Goal: Check status: Check status

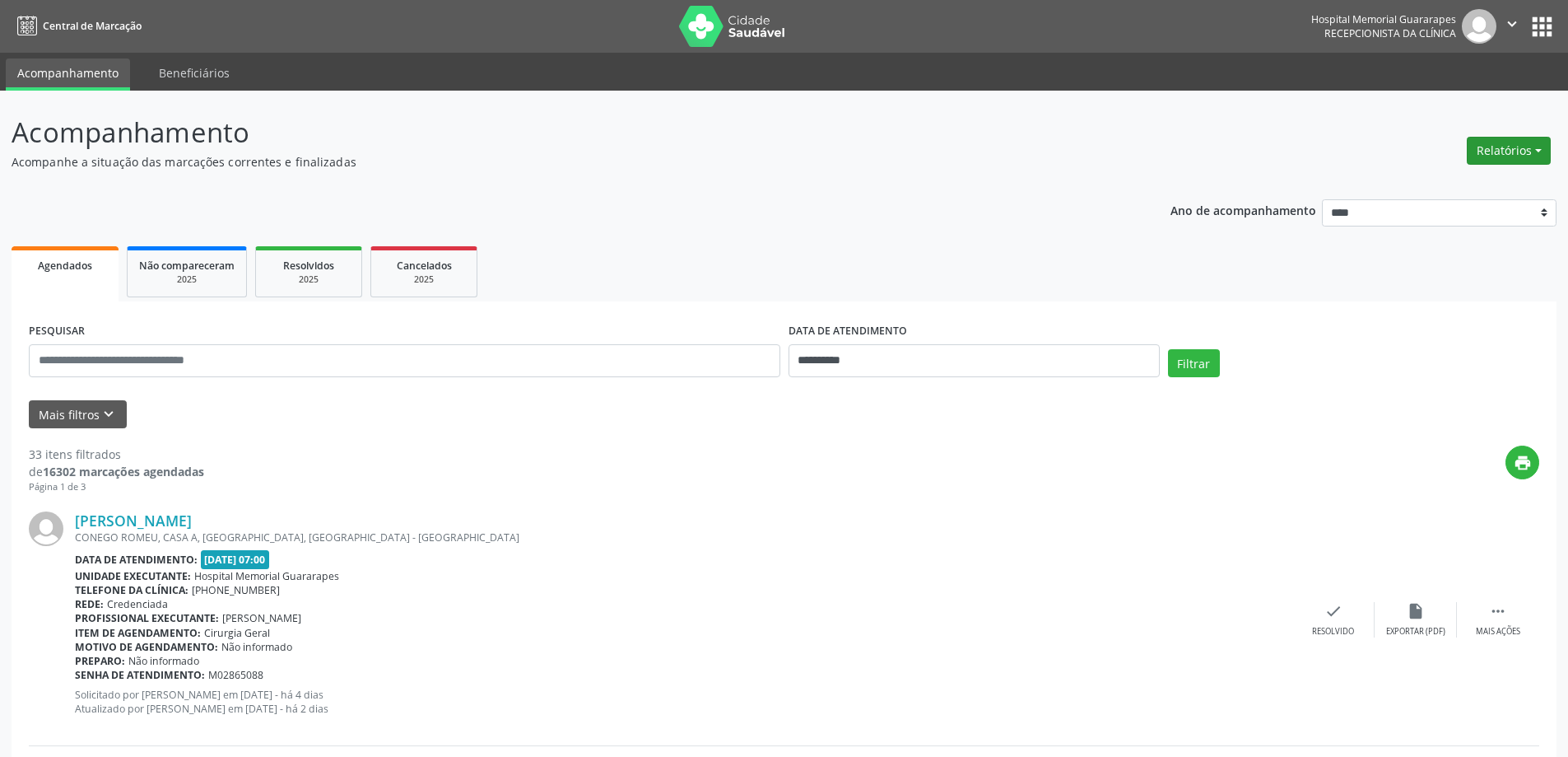
click at [1499, 162] on button "Relatórios" at bounding box center [1509, 150] width 84 height 28
click at [1463, 186] on link "Agendamentos" at bounding box center [1463, 186] width 177 height 23
select select "*"
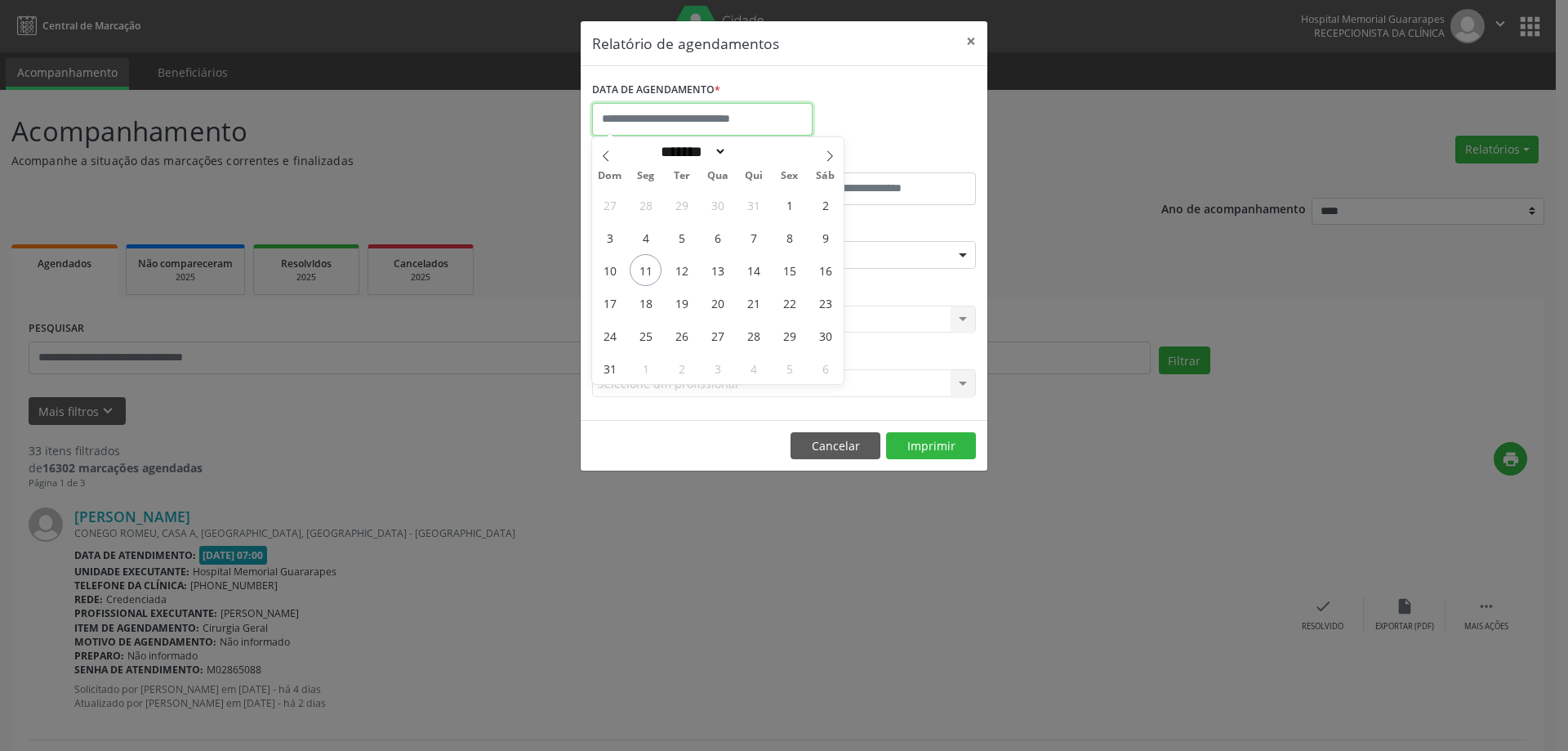
click at [716, 127] on input "text" at bounding box center [702, 119] width 221 height 33
click at [721, 296] on span "20" at bounding box center [717, 302] width 32 height 32
type input "**********"
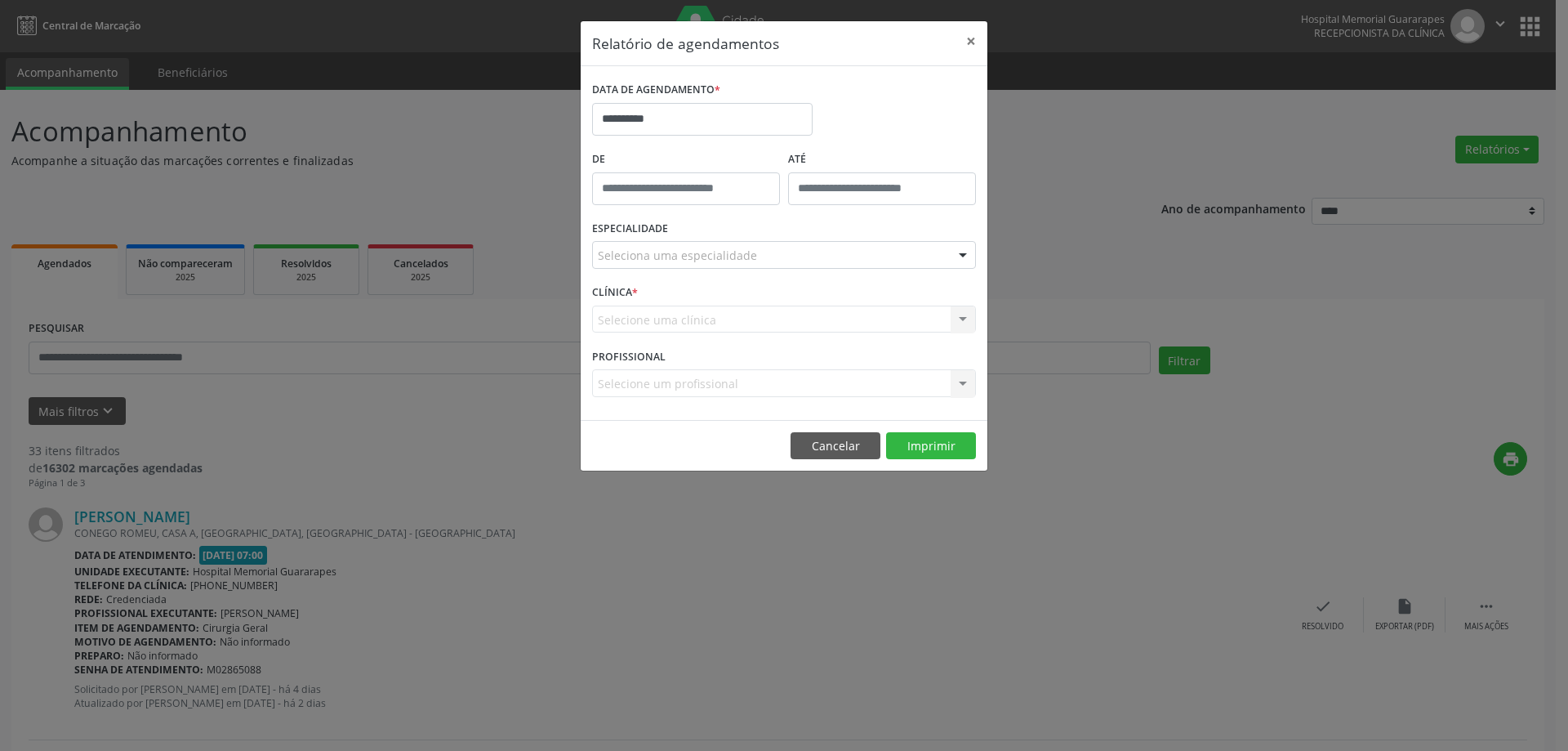
click at [802, 255] on div "Seleciona uma especialidade" at bounding box center [784, 254] width 384 height 27
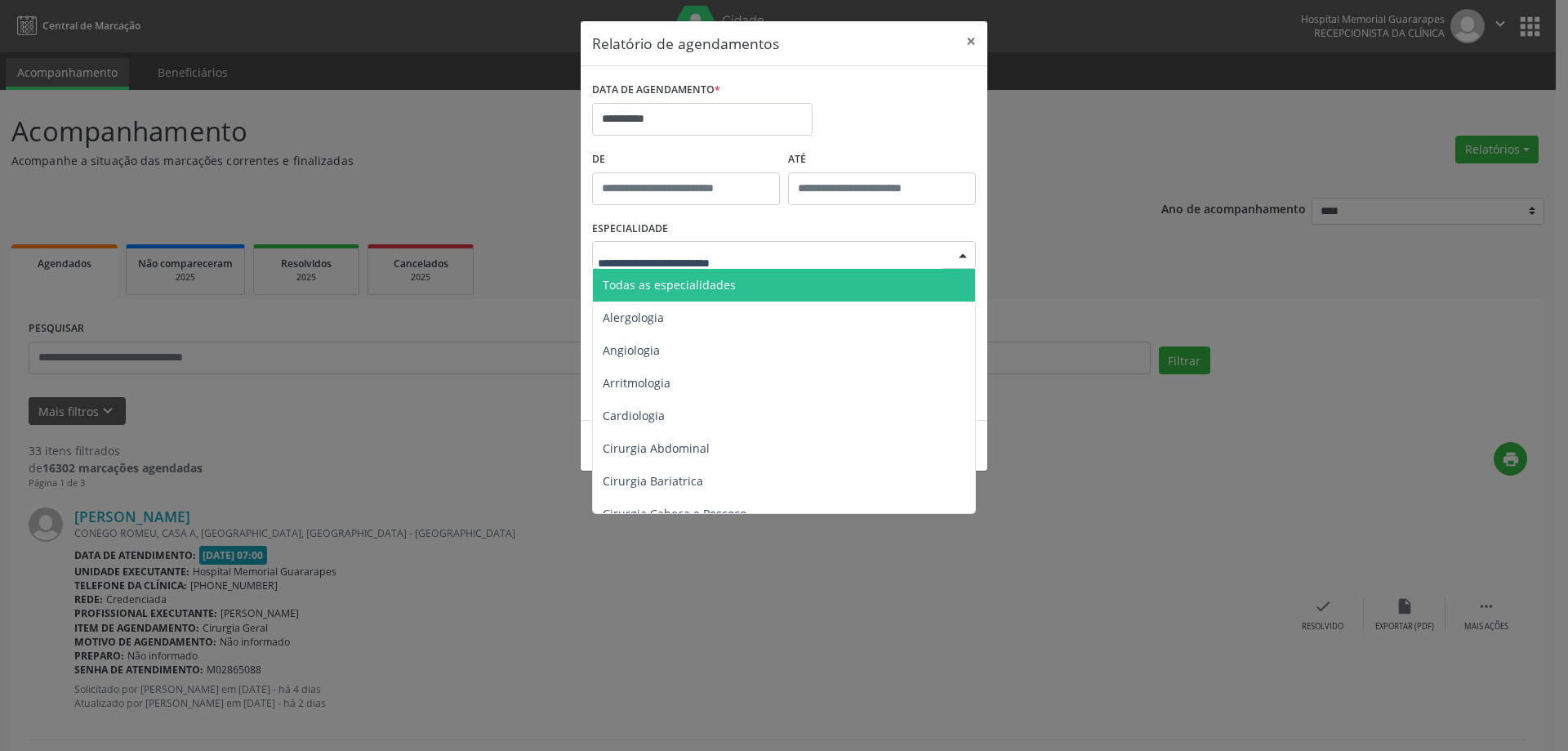
click at [804, 280] on span "Todas as especialidades" at bounding box center [785, 285] width 385 height 33
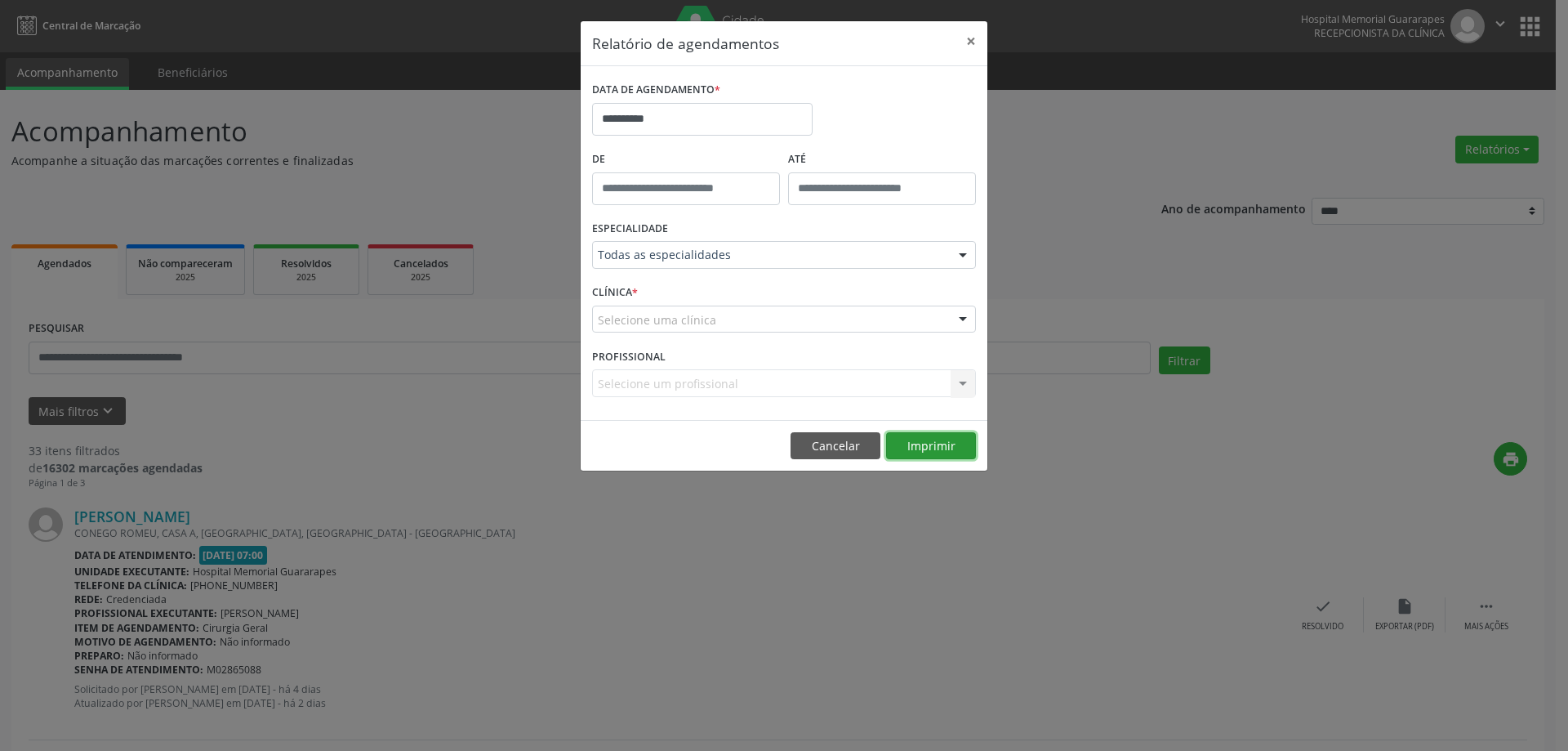
click at [917, 441] on button "Imprimir" at bounding box center [931, 445] width 90 height 27
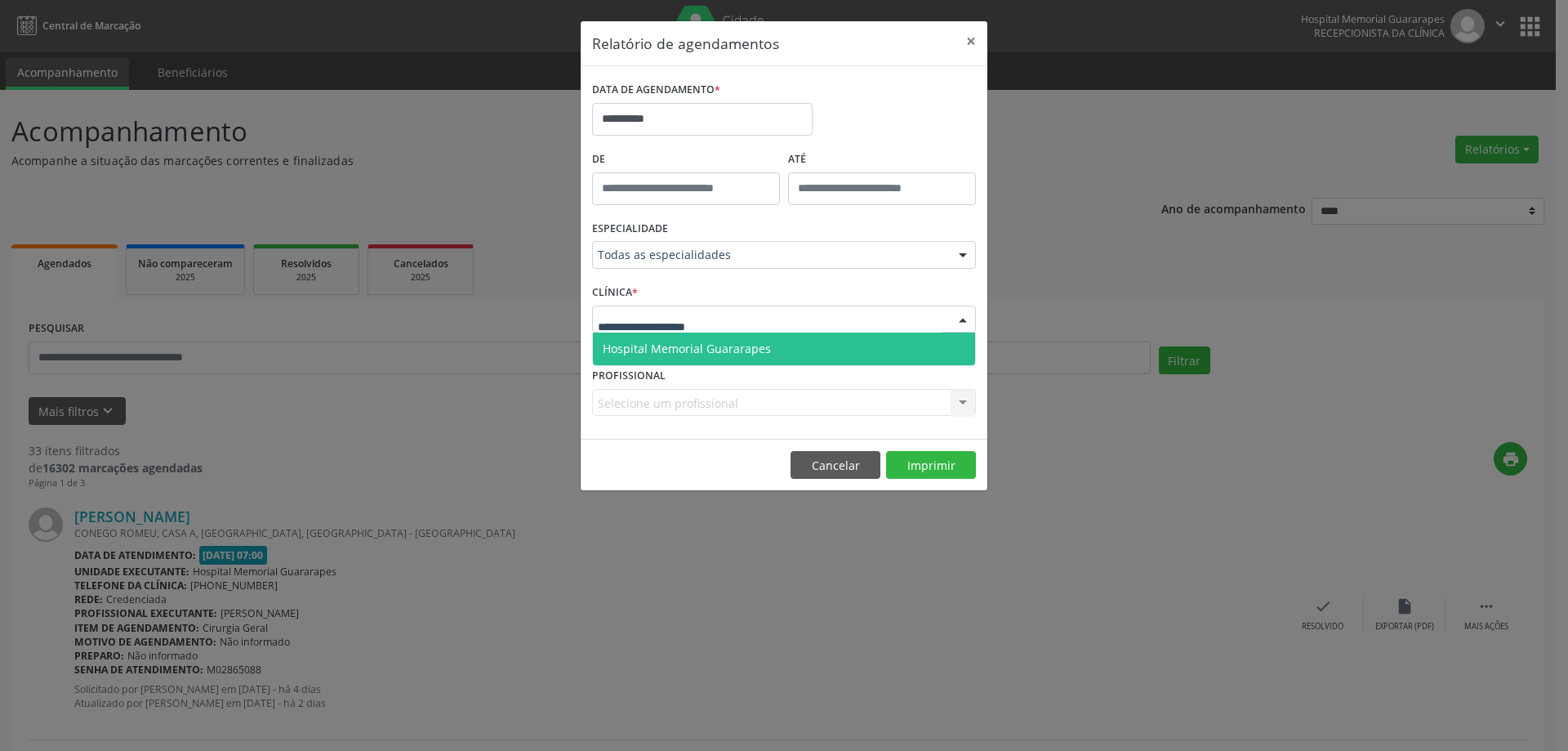
click at [736, 312] on div at bounding box center [784, 319] width 384 height 27
click at [737, 347] on span "Hospital Memorial Guararapes" at bounding box center [687, 348] width 168 height 16
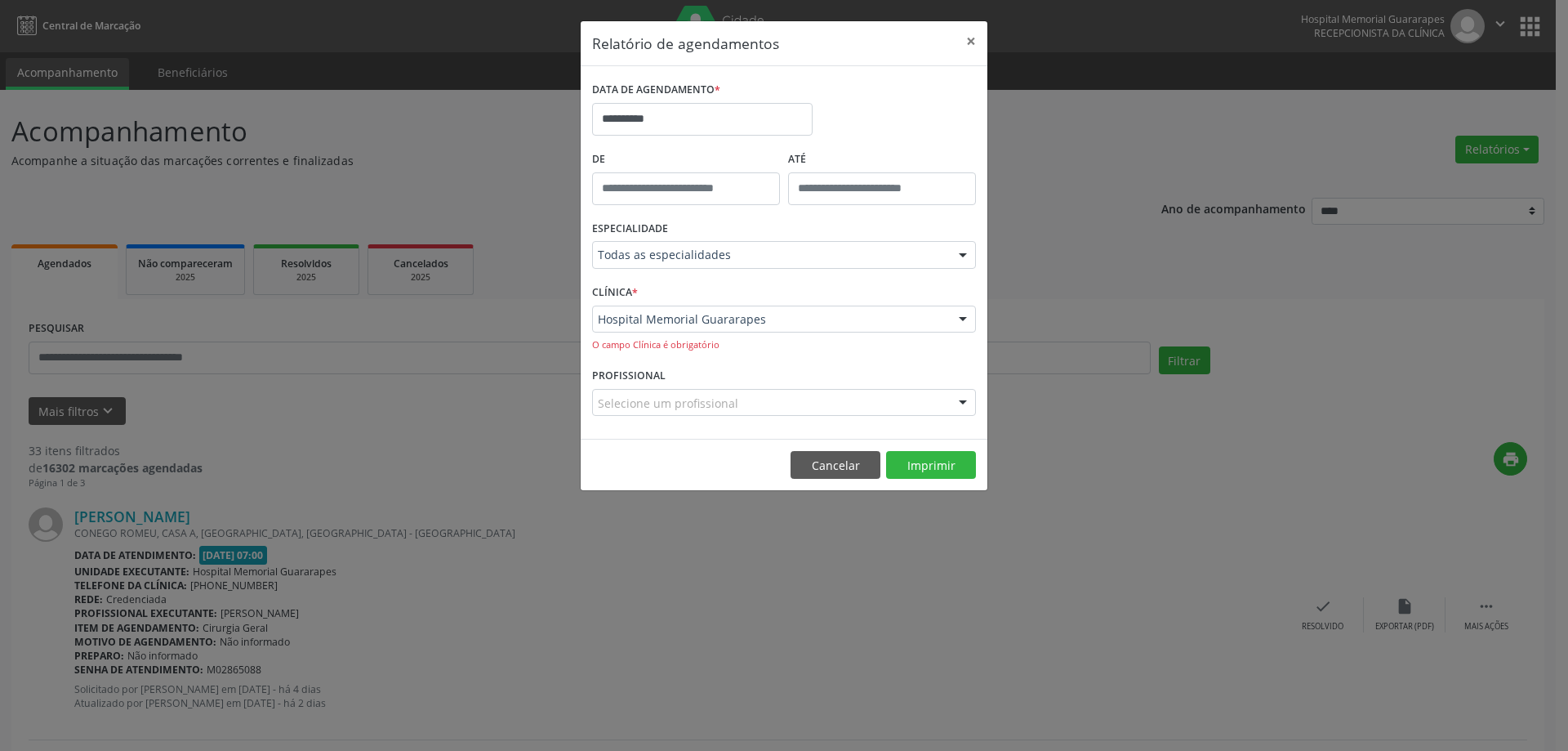
click at [883, 458] on footer "Cancelar Imprimir" at bounding box center [784, 465] width 407 height 51
click at [909, 457] on button "Imprimir" at bounding box center [931, 465] width 90 height 27
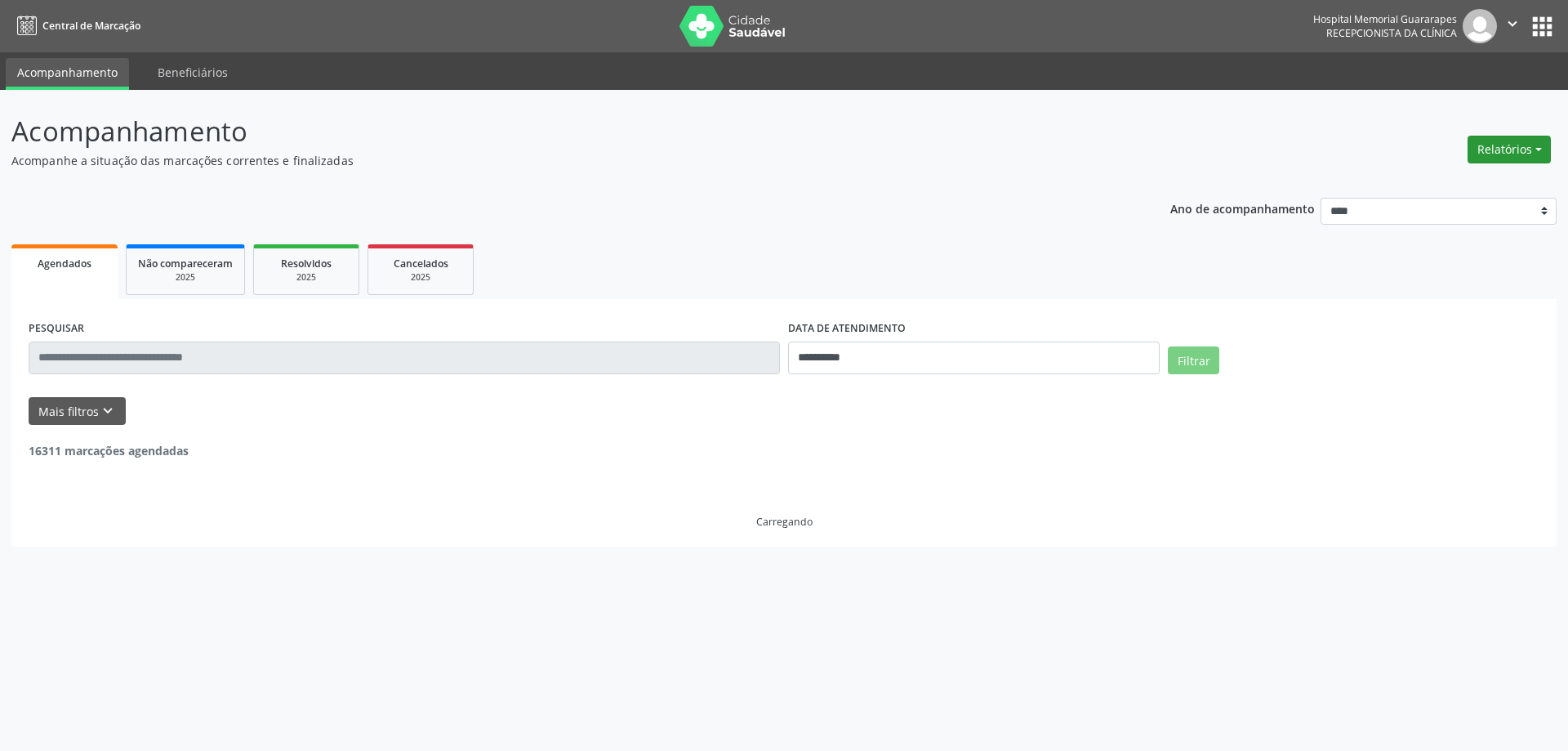
drag, startPoint x: 1479, startPoint y: 152, endPoint x: 1470, endPoint y: 156, distance: 9.8
click at [1478, 151] on button "Relatórios" at bounding box center [1509, 149] width 83 height 27
click at [1439, 174] on link "Agendamentos" at bounding box center [1463, 184] width 176 height 23
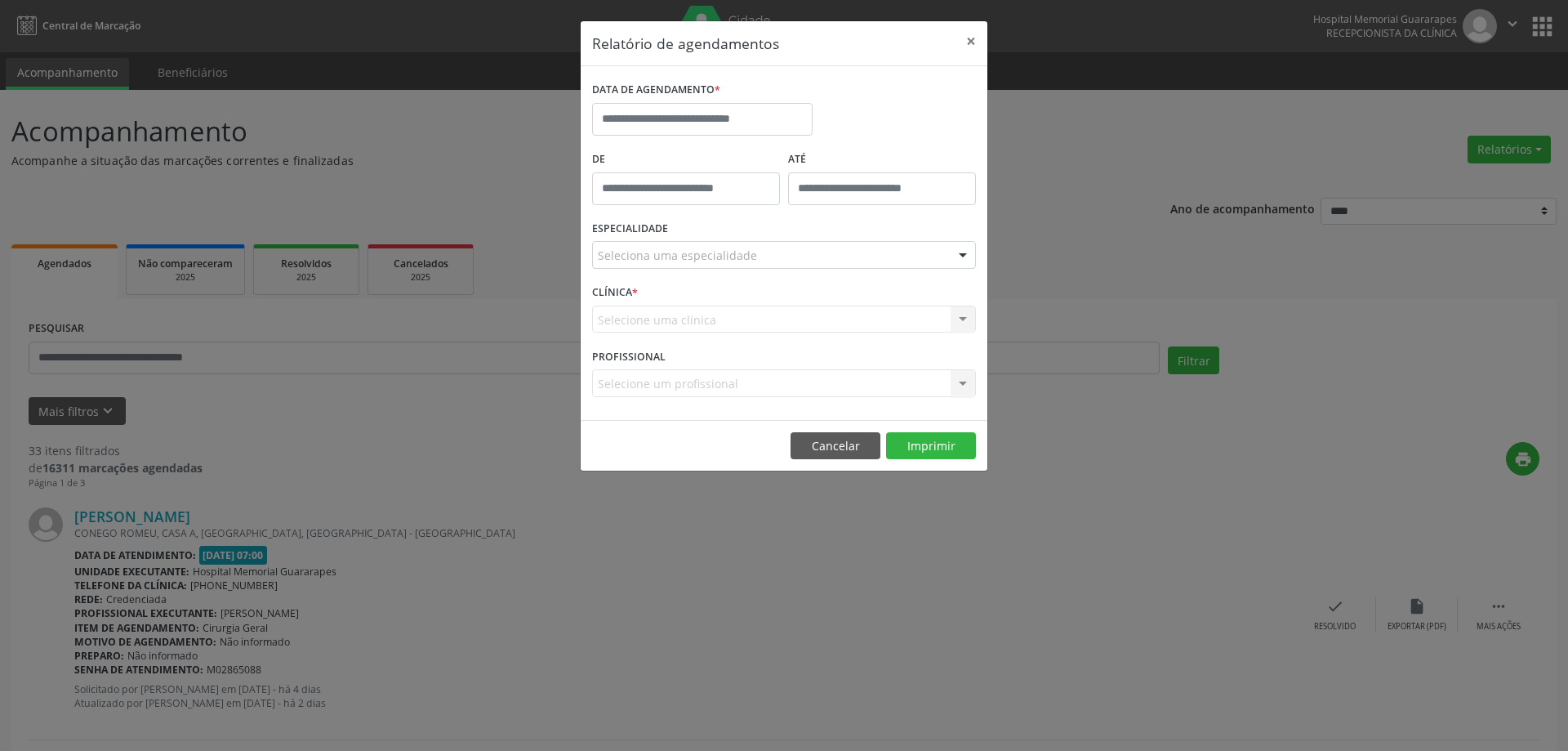
click at [732, 137] on div "DATA DE AGENDAMENTO *" at bounding box center [702, 113] width 229 height 69
click at [732, 132] on input "text" at bounding box center [702, 119] width 221 height 33
click at [717, 312] on span "20" at bounding box center [717, 302] width 32 height 32
type input "**********"
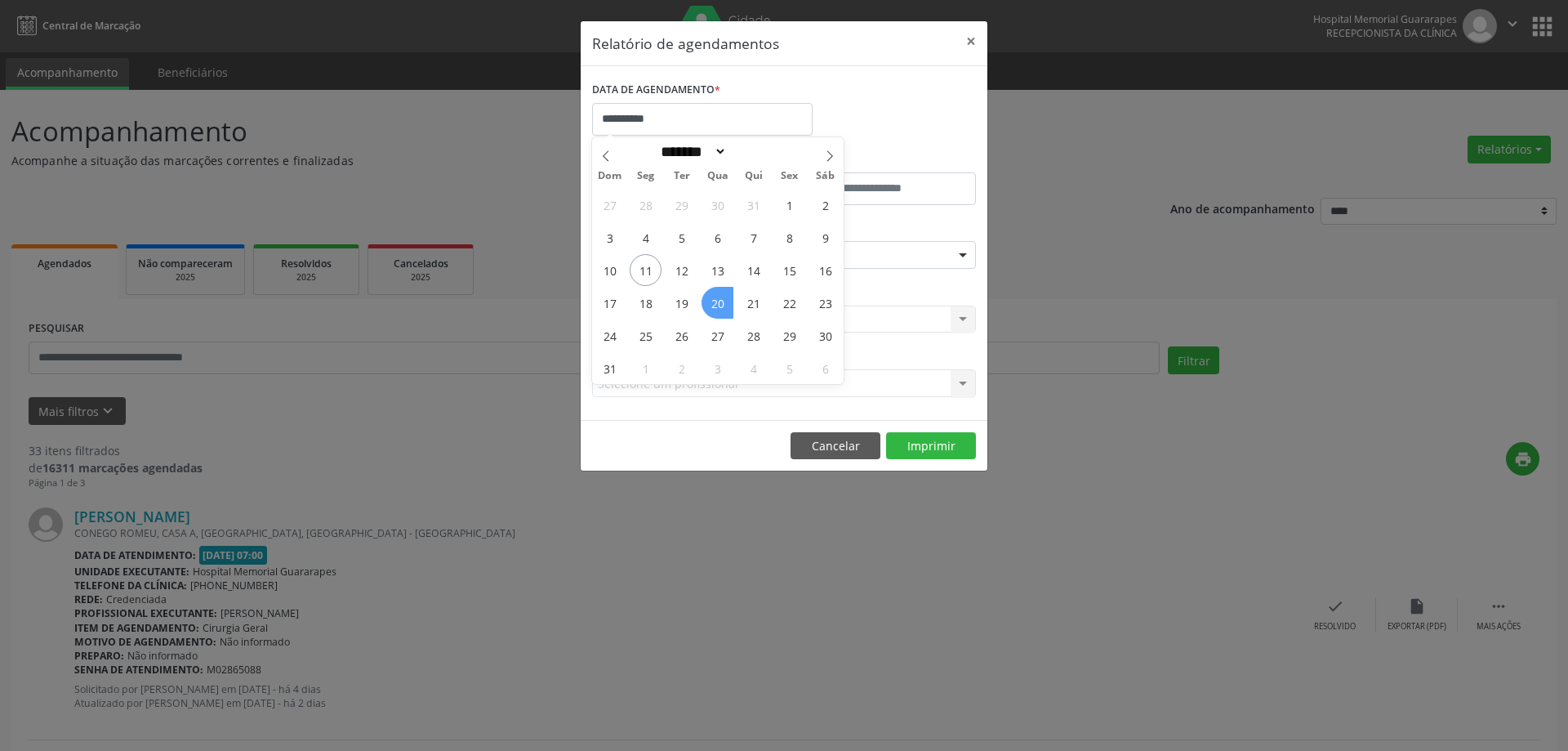
click at [717, 312] on span "20" at bounding box center [717, 302] width 32 height 32
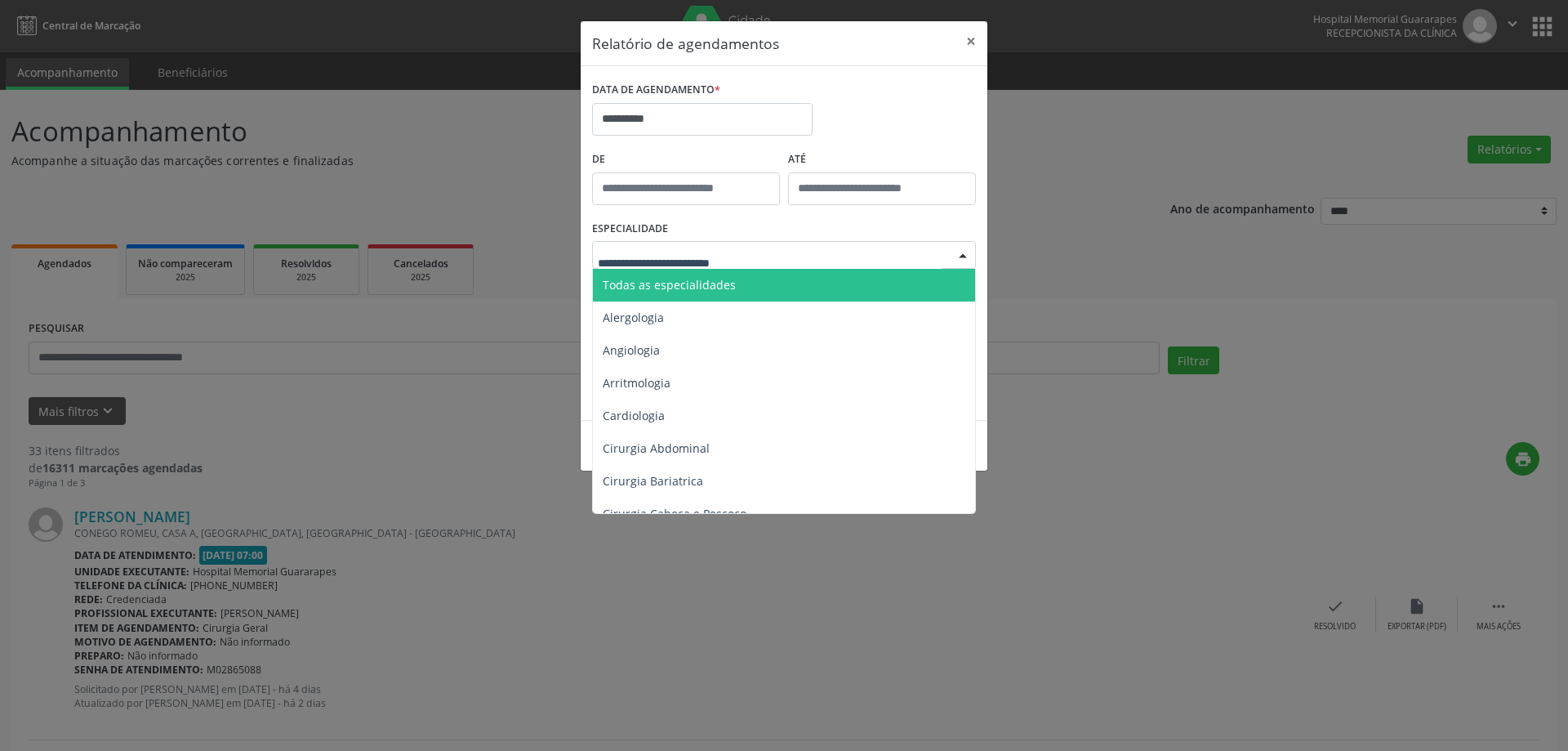
click at [749, 286] on span "Todas as especialidades" at bounding box center [785, 285] width 385 height 33
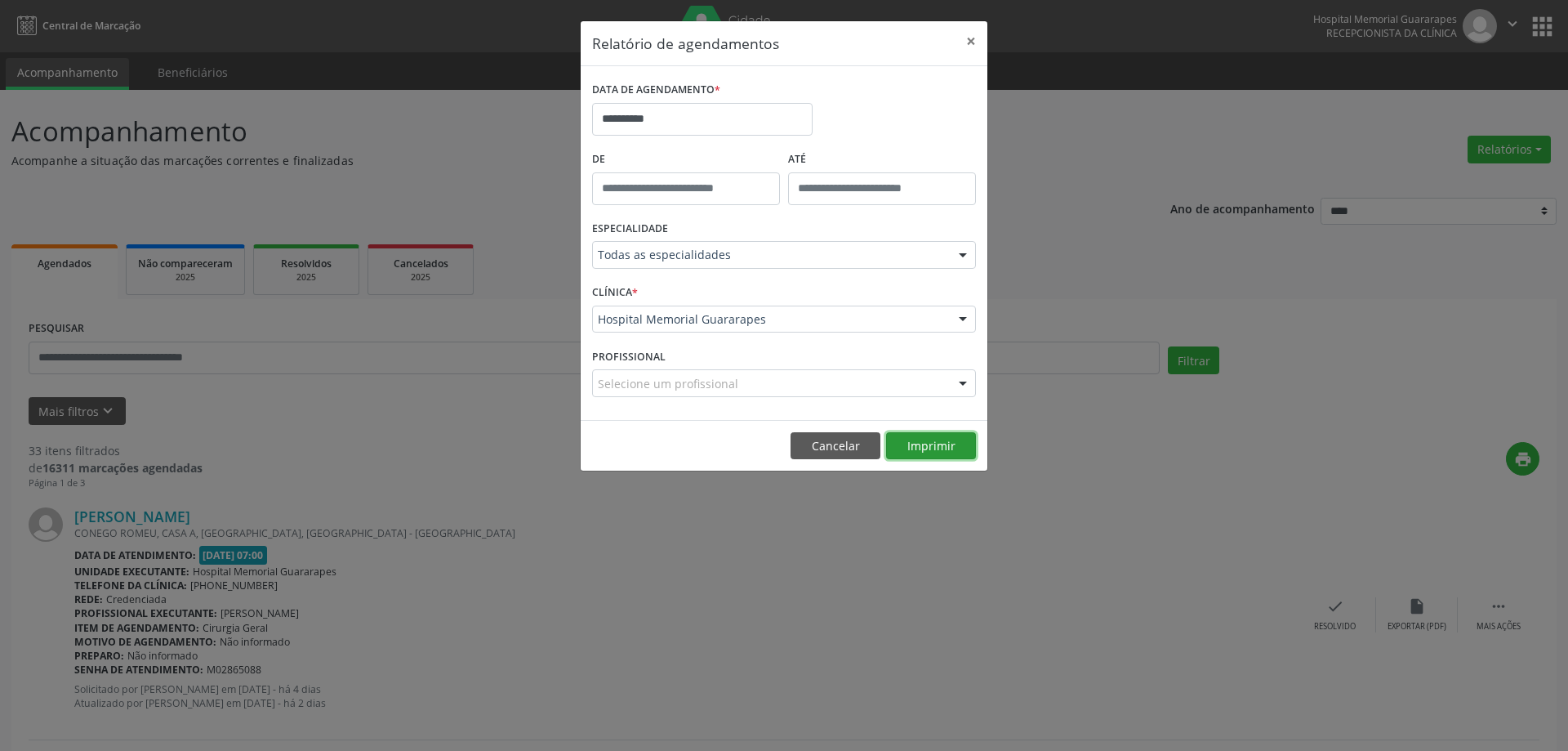
click at [950, 443] on button "Imprimir" at bounding box center [931, 445] width 90 height 27
